Goal: Task Accomplishment & Management: Complete application form

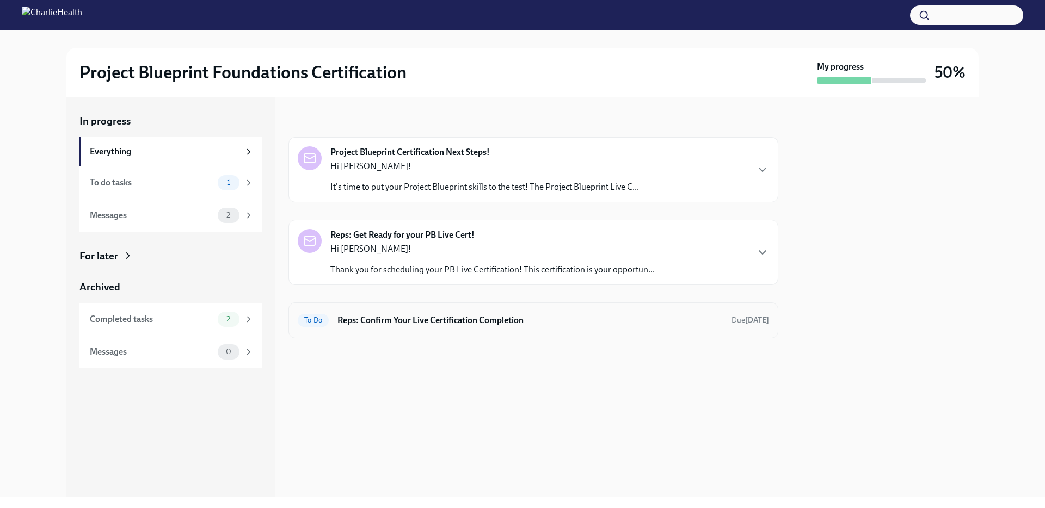
click at [511, 323] on h6 "Reps: Confirm Your Live Certification Completion" at bounding box center [530, 321] width 385 height 12
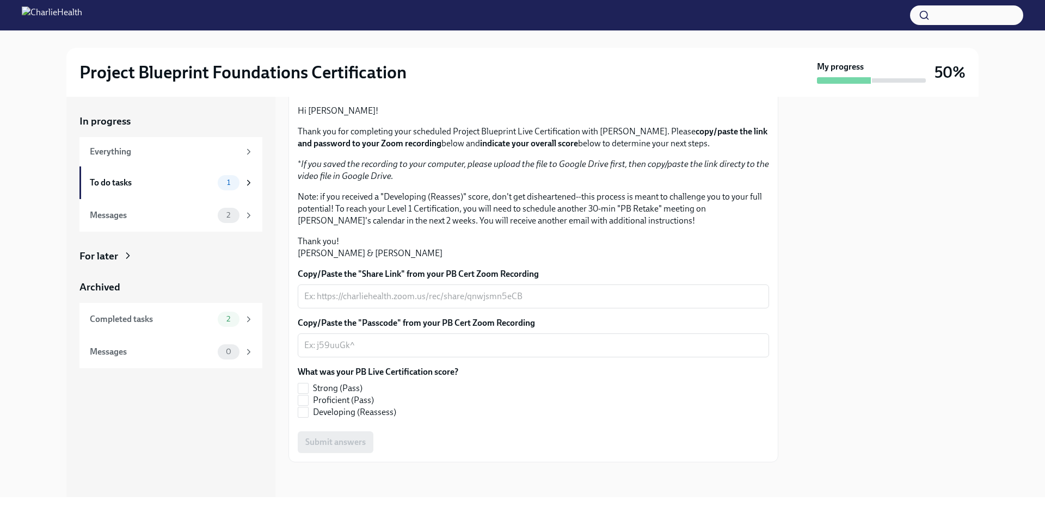
scroll to position [187, 0]
click at [368, 299] on textarea "Copy/Paste the "Share Link" from your PB Cert Zoom Recording" at bounding box center [533, 296] width 458 height 13
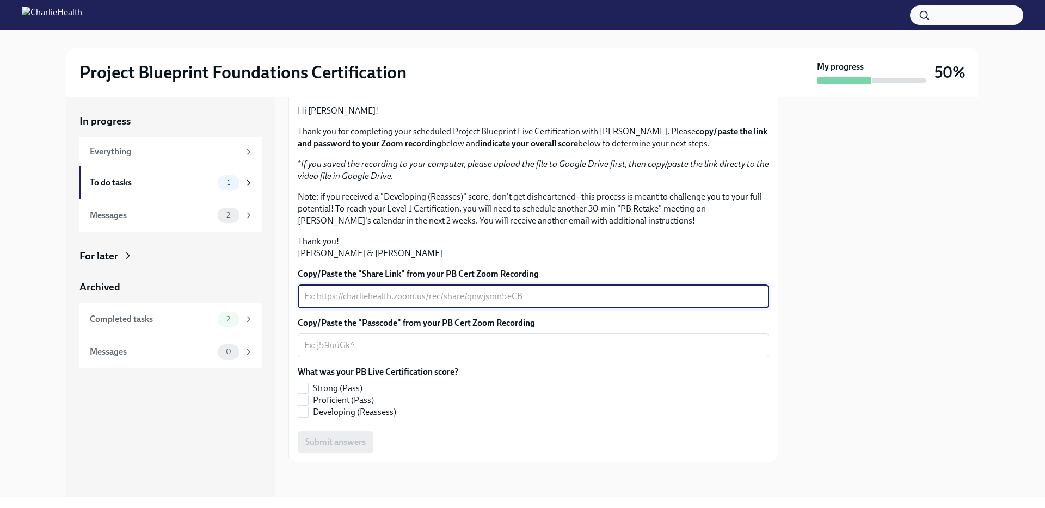
paste textarea "[URL][DOMAIN_NAME] Passcode: V0a$DU2="
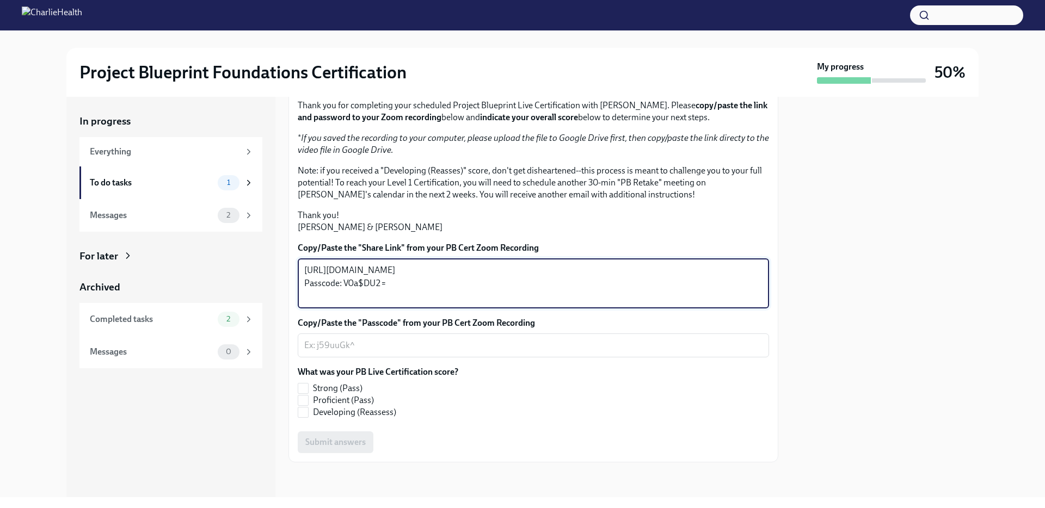
drag, startPoint x: 403, startPoint y: 321, endPoint x: 297, endPoint y: 318, distance: 105.6
click at [298, 309] on div "[URL][DOMAIN_NAME] Passcode: V0a$DU2= x ​" at bounding box center [533, 284] width 471 height 50
type textarea "[URL][DOMAIN_NAME]"
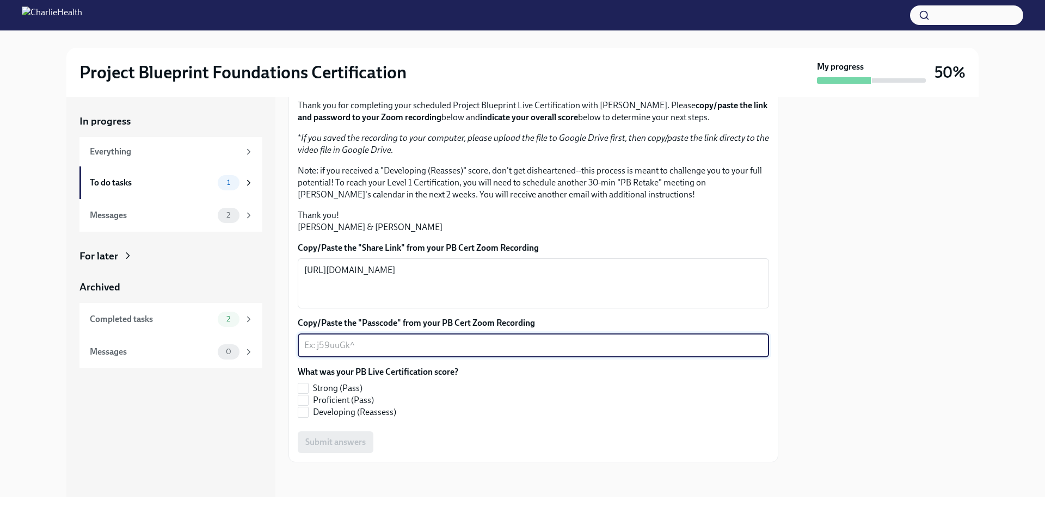
paste textarea "Passcode: V0a$DU2="
type textarea "Passcode: V0a$DU2="
click at [335, 395] on span "Strong (Pass)" at bounding box center [338, 389] width 50 height 12
click at [308, 394] on input "Strong (Pass)" at bounding box center [303, 389] width 10 height 10
checkbox input "true"
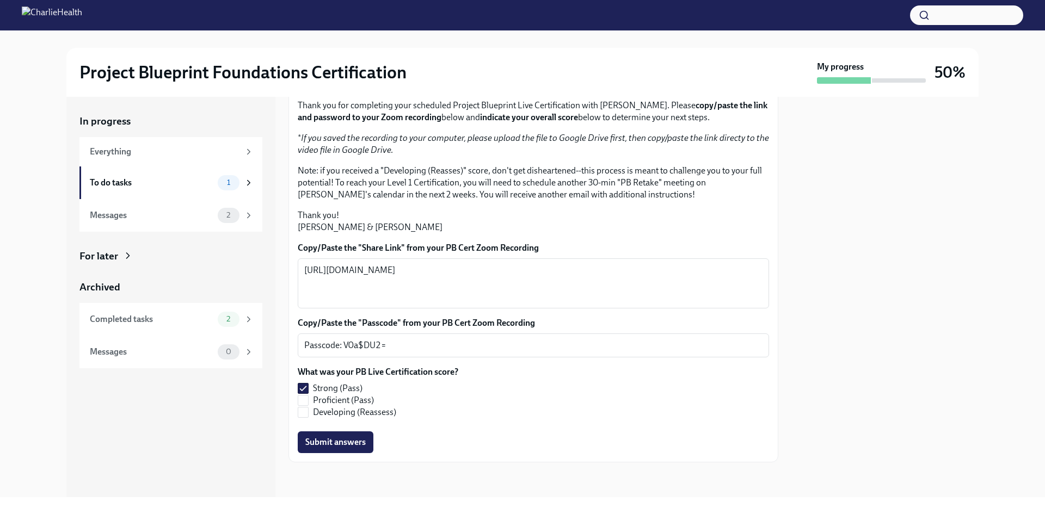
scroll to position [213, 0]
click at [351, 438] on span "Submit answers" at bounding box center [335, 442] width 60 height 11
